Goal: Task Accomplishment & Management: Use online tool/utility

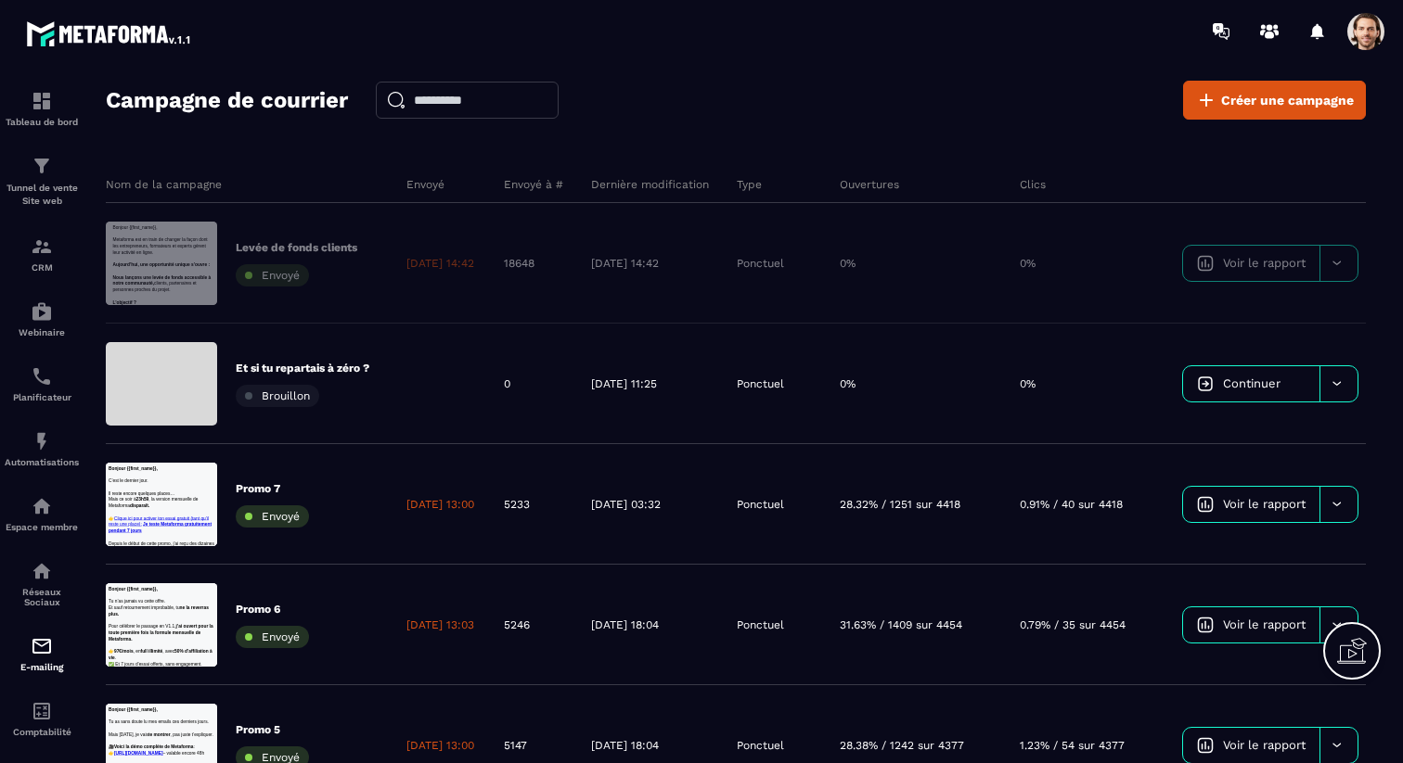
click at [788, 109] on div "Campagne de courrier Créer une campagne" at bounding box center [736, 100] width 1260 height 39
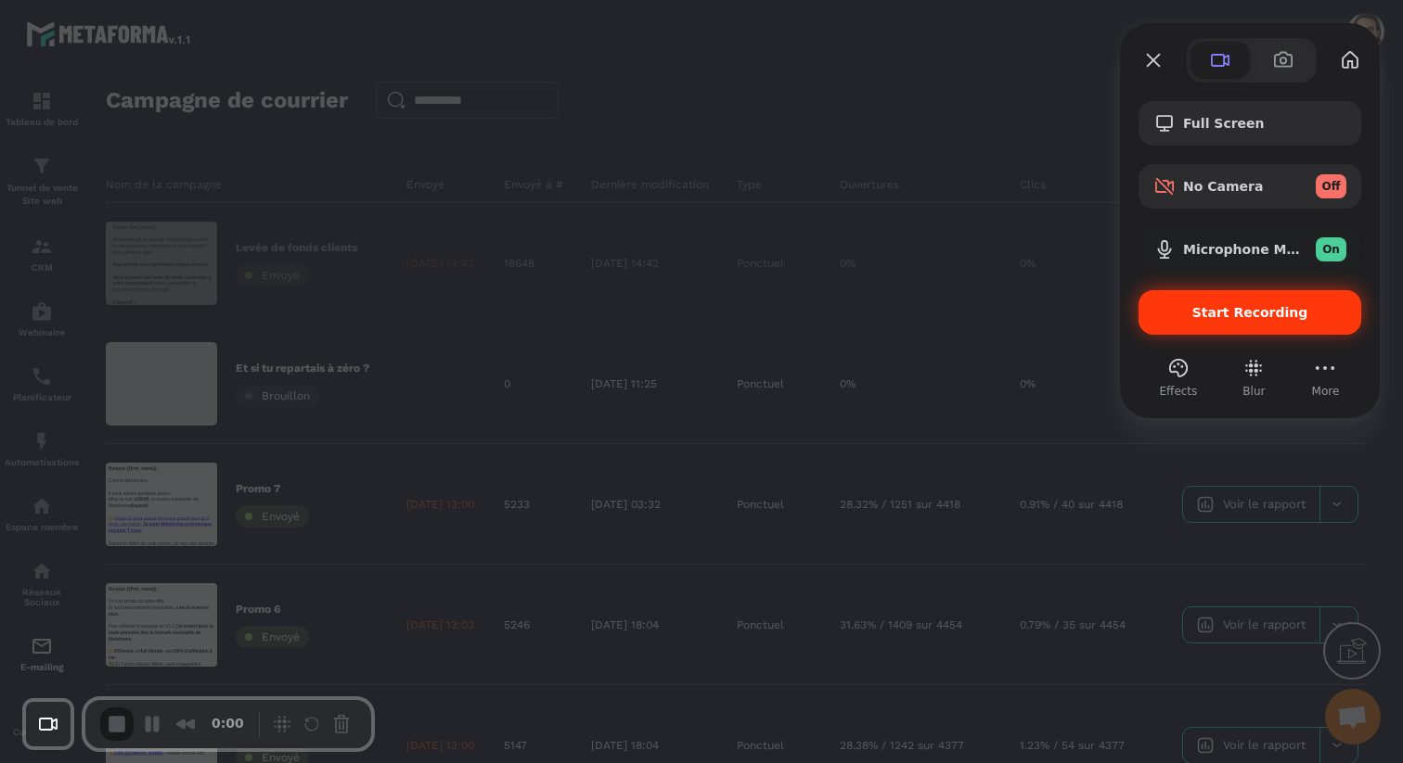
click at [1171, 322] on div "Start Recording" at bounding box center [1249, 312] width 223 height 45
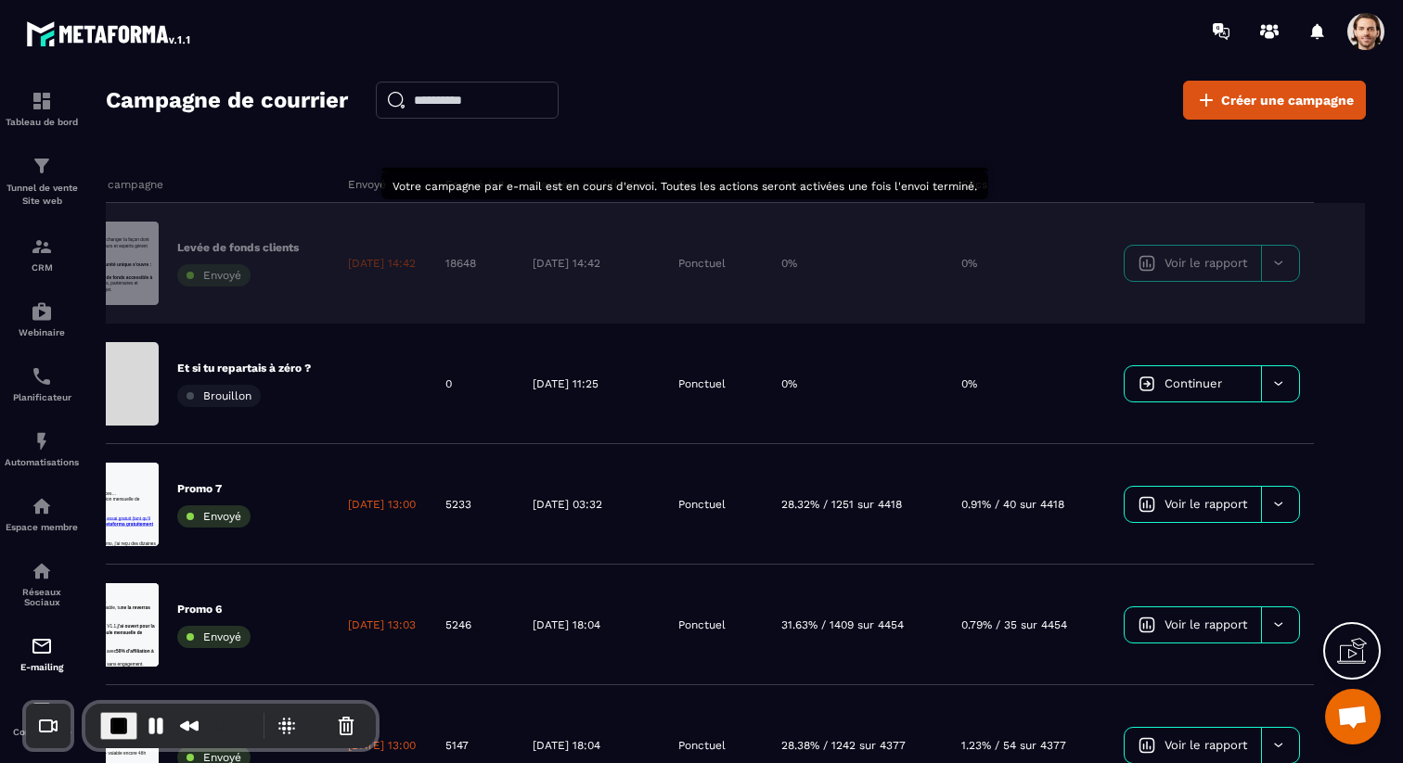
scroll to position [0, 97]
click at [1247, 258] on link "Voir le rapport" at bounding box center [1192, 263] width 136 height 35
click at [1281, 258] on icon at bounding box center [1278, 263] width 14 height 14
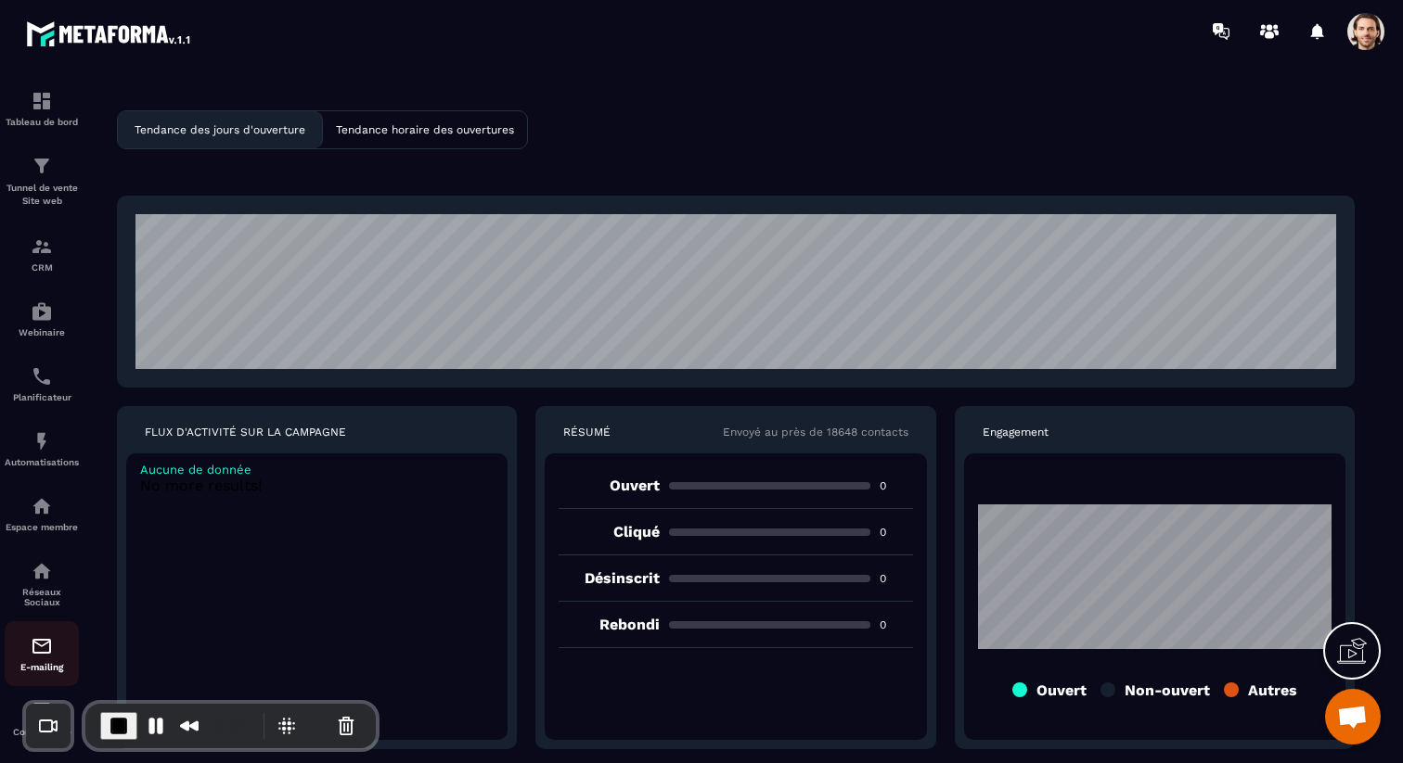
click at [40, 655] on img at bounding box center [42, 646] width 22 height 22
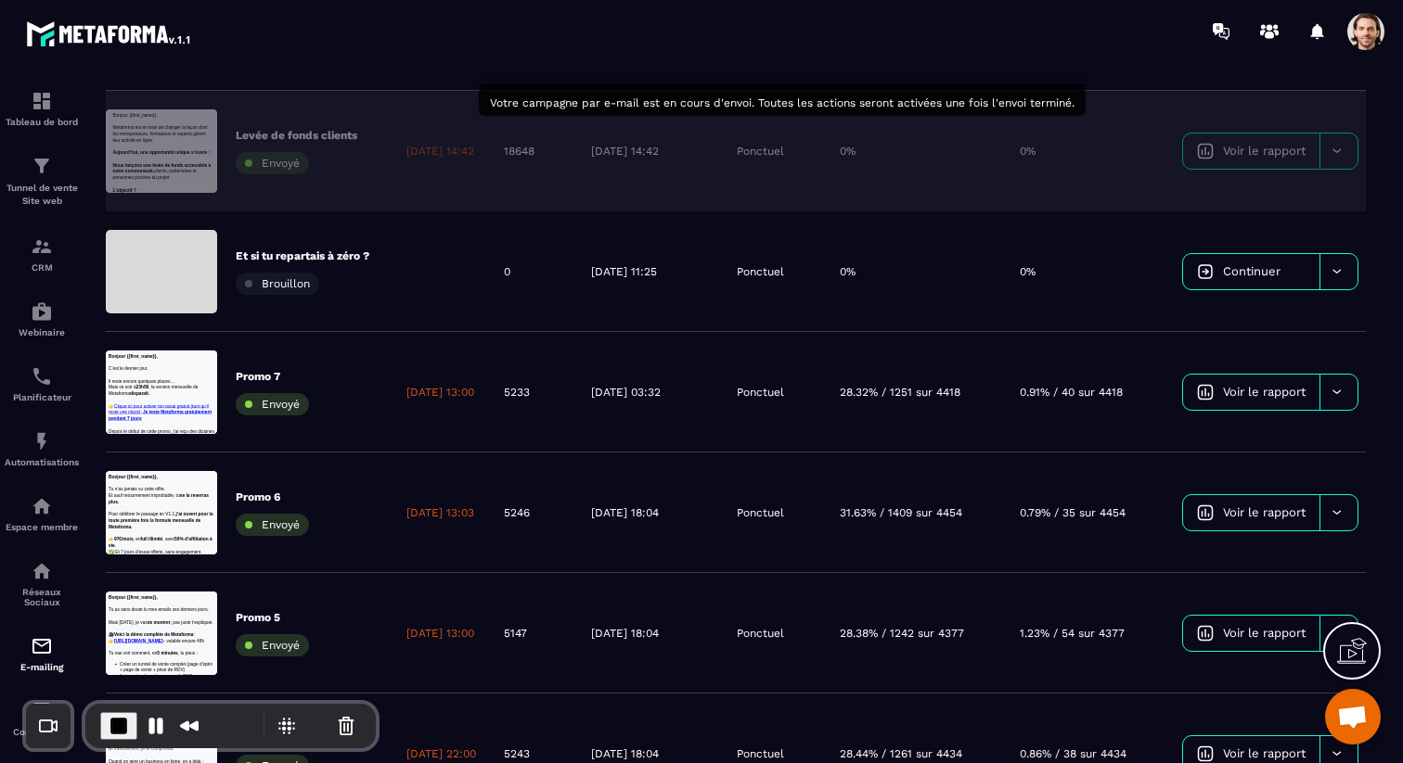
scroll to position [210, 0]
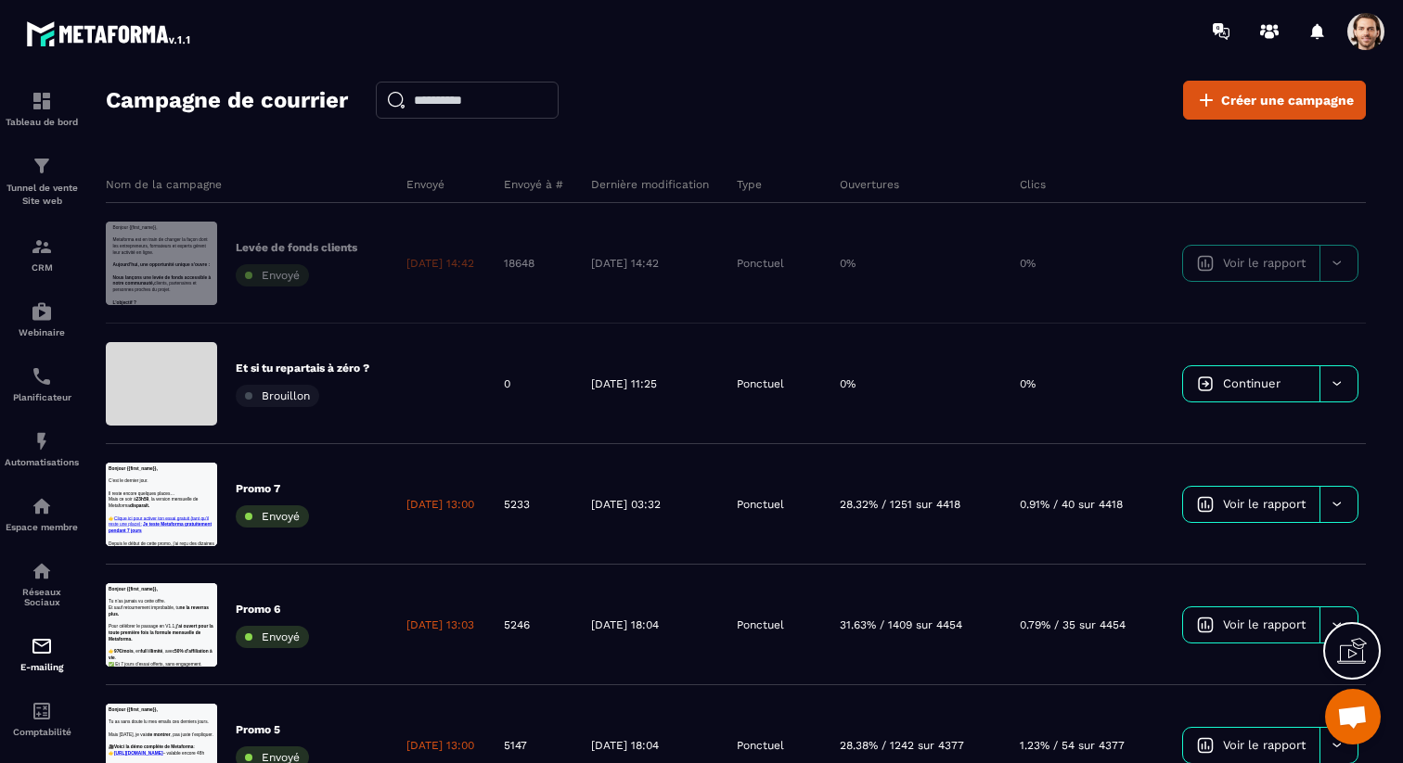
click at [531, 149] on div "Nom de la campagne Envoyé Envoyé à # Dernière modification Type Ouvertures Clic…" at bounding box center [765, 779] width 1318 height 1262
